Goal: Obtain resource: Download file/media

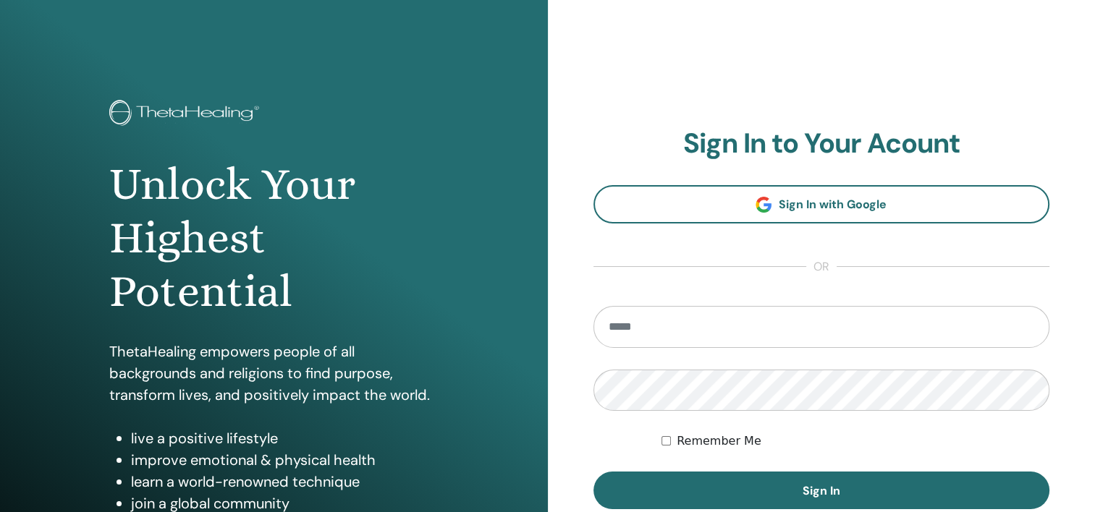
click at [682, 326] on input "email" at bounding box center [821, 327] width 457 height 42
type input "**********"
click at [732, 331] on input "email" at bounding box center [821, 327] width 457 height 42
type input "**********"
click at [593, 472] on button "Sign In" at bounding box center [821, 491] width 457 height 38
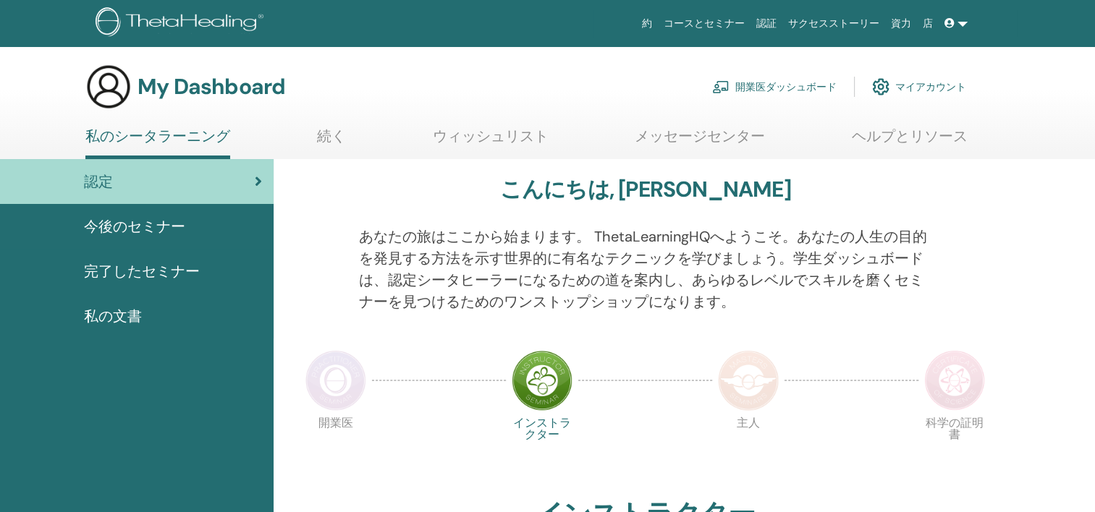
click at [735, 490] on div "主人" at bounding box center [748, 453] width 72 height 78
click at [117, 263] on span "完了したセミナー" at bounding box center [142, 272] width 116 height 22
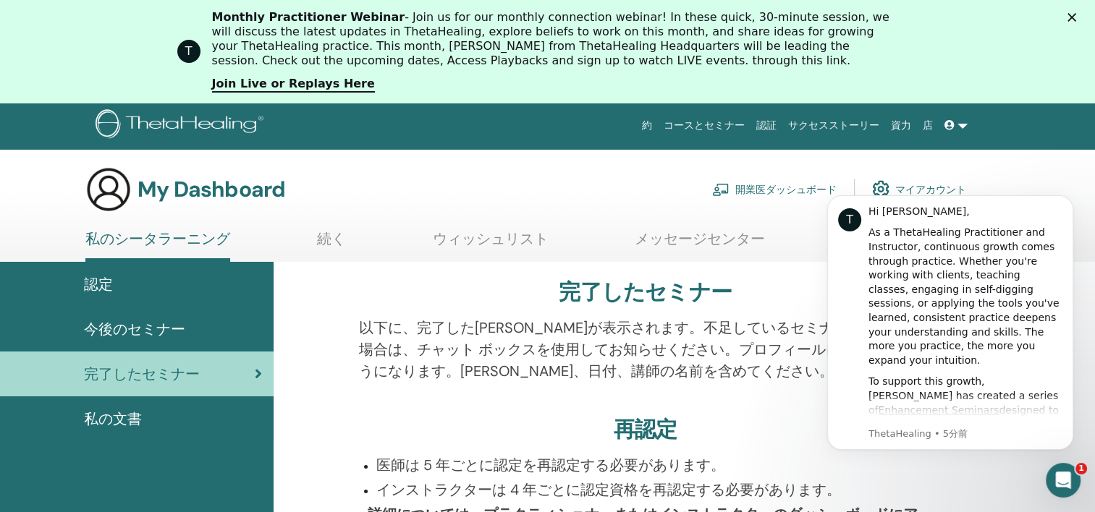
click at [795, 269] on div "完了したセミナー 以下に、完了したセミナーが表示されます。不足しているセミナーを見つけた場合は、チャット ボックスを使用してお知らせください。プロフィールに追…" at bounding box center [645, 479] width 726 height 434
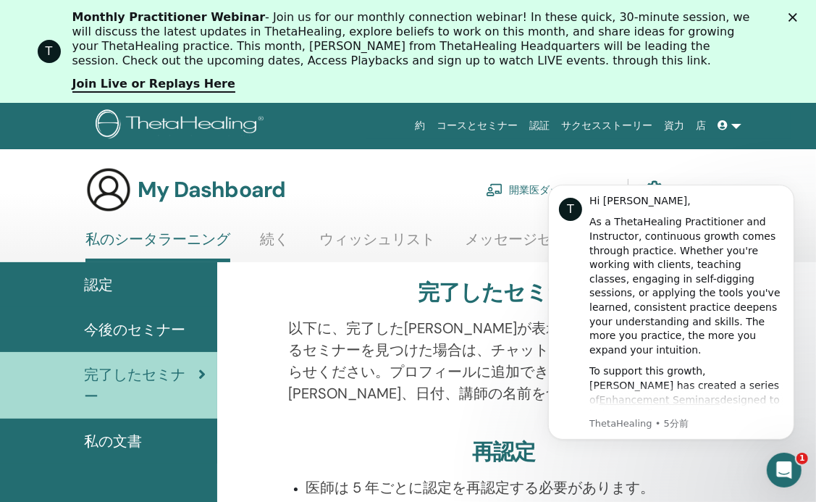
click at [403, 413] on div "以下に、完了したセミナーが表示されます。不足しているセミナーを見つけた場合は、チャット ボックスを使用してお知らせください。プロフィールに追加できるようになり…" at bounding box center [504, 369] width 452 height 104
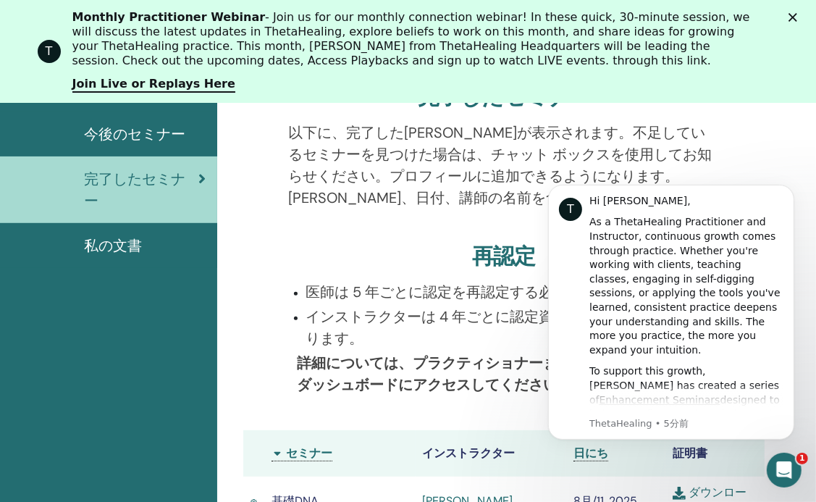
scroll to position [231, 0]
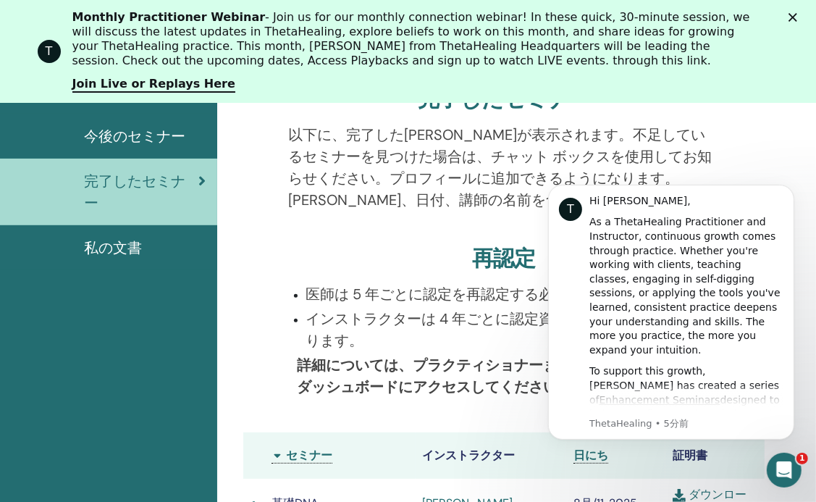
click at [694, 490] on link "ダウンロード" at bounding box center [709, 502] width 74 height 33
